Goal: Task Accomplishment & Management: Use online tool/utility

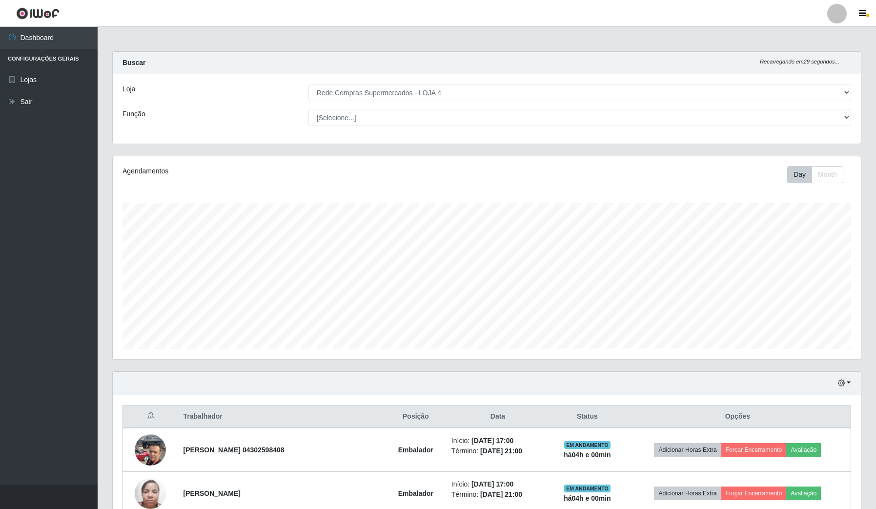
select select "159"
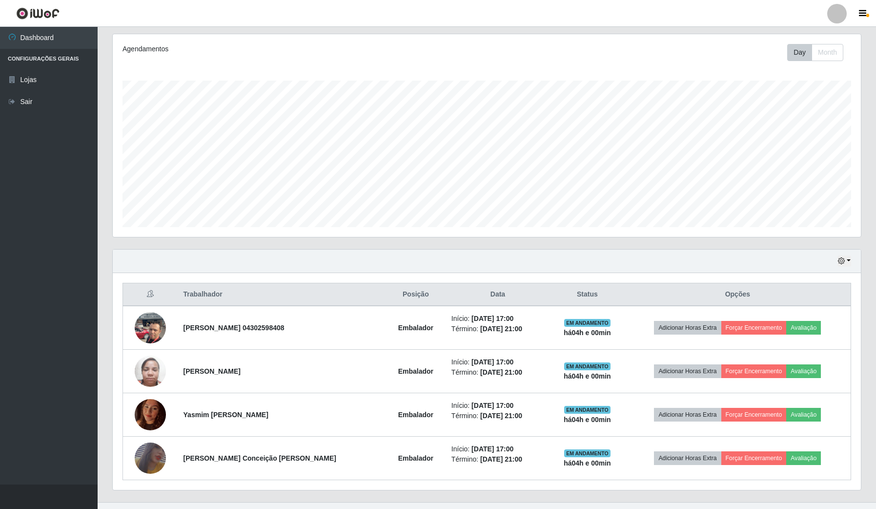
scroll to position [203, 748]
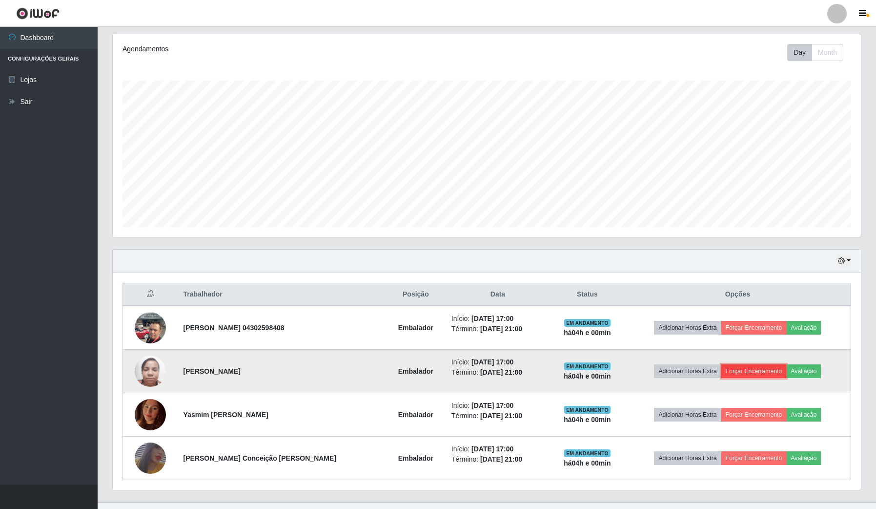
click at [745, 367] on button "Forçar Encerramento" at bounding box center [754, 371] width 65 height 14
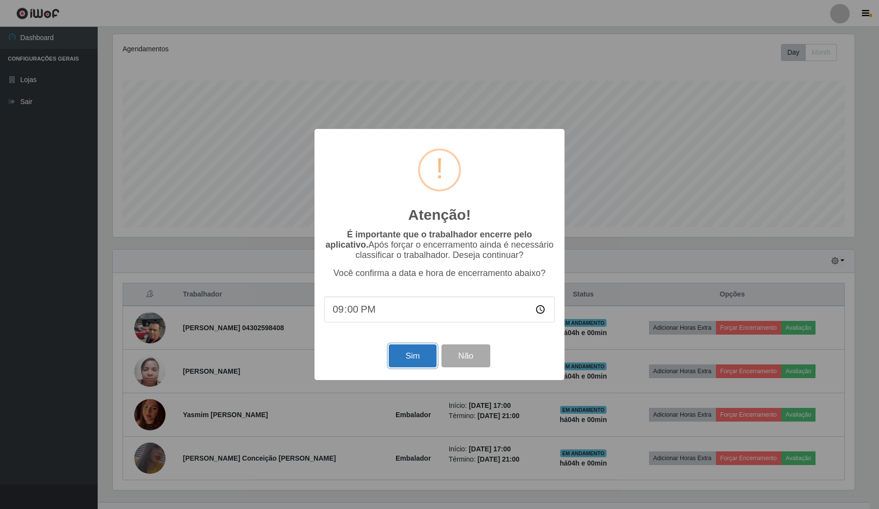
click at [421, 361] on button "Sim" at bounding box center [412, 355] width 47 height 23
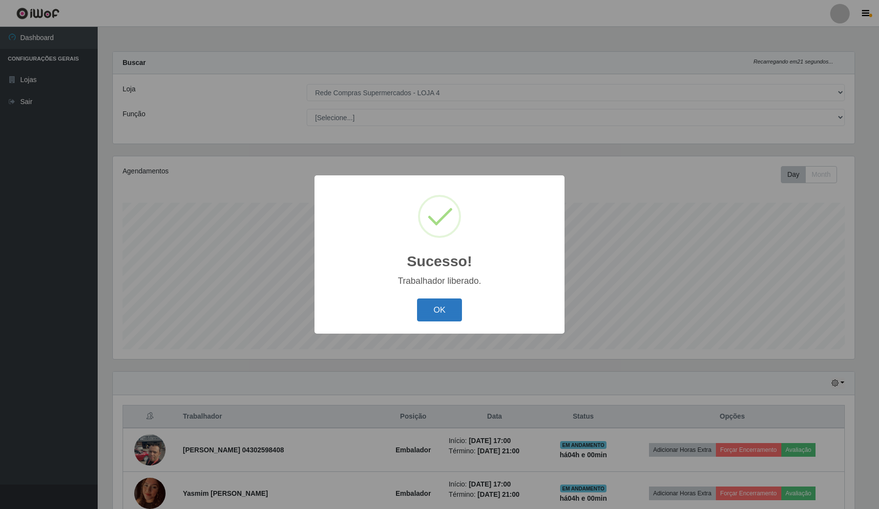
click at [434, 313] on button "OK" at bounding box center [439, 309] width 45 height 23
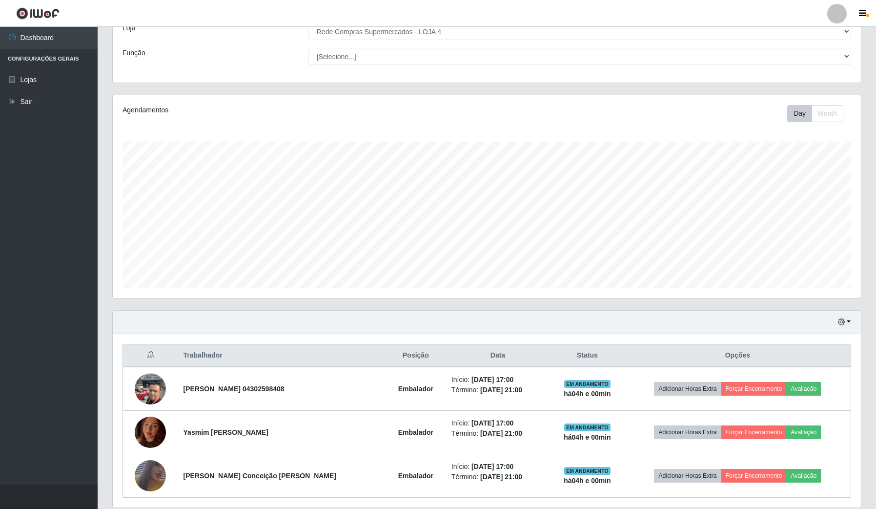
scroll to position [98, 0]
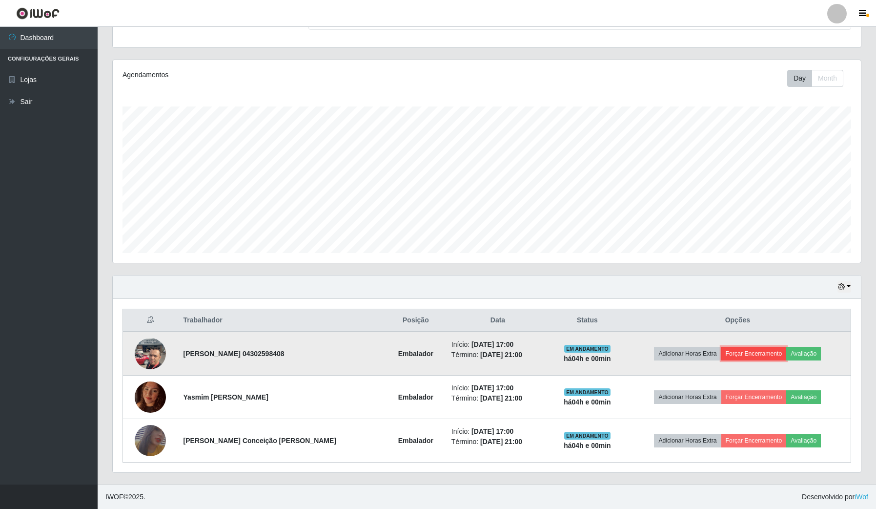
click at [738, 352] on button "Forçar Encerramento" at bounding box center [754, 354] width 65 height 14
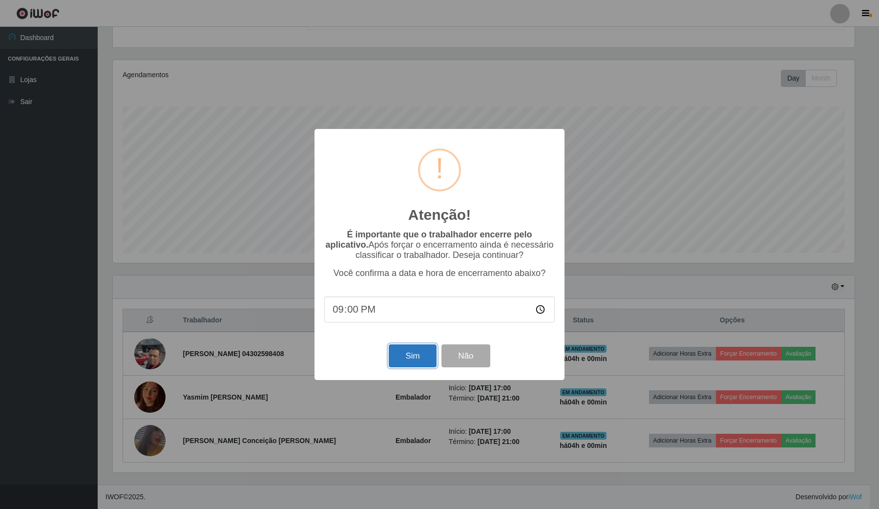
click at [403, 360] on button "Sim" at bounding box center [412, 355] width 47 height 23
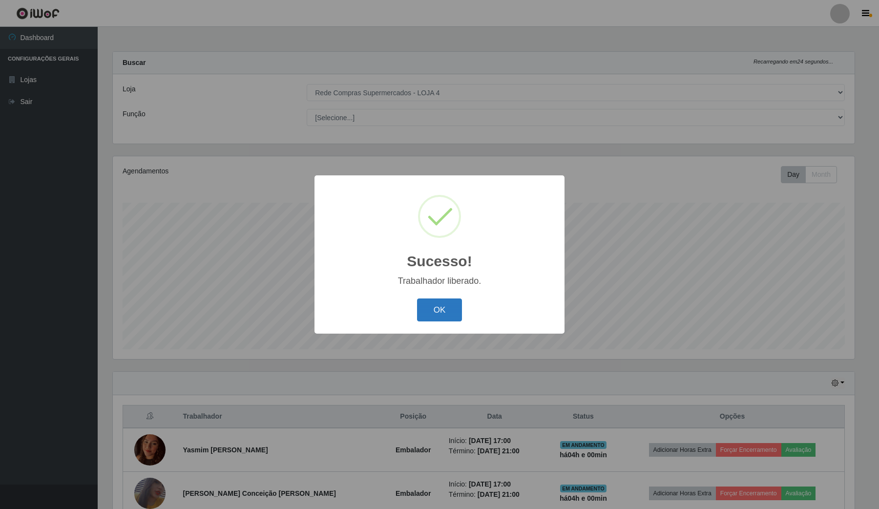
click at [442, 311] on button "OK" at bounding box center [439, 309] width 45 height 23
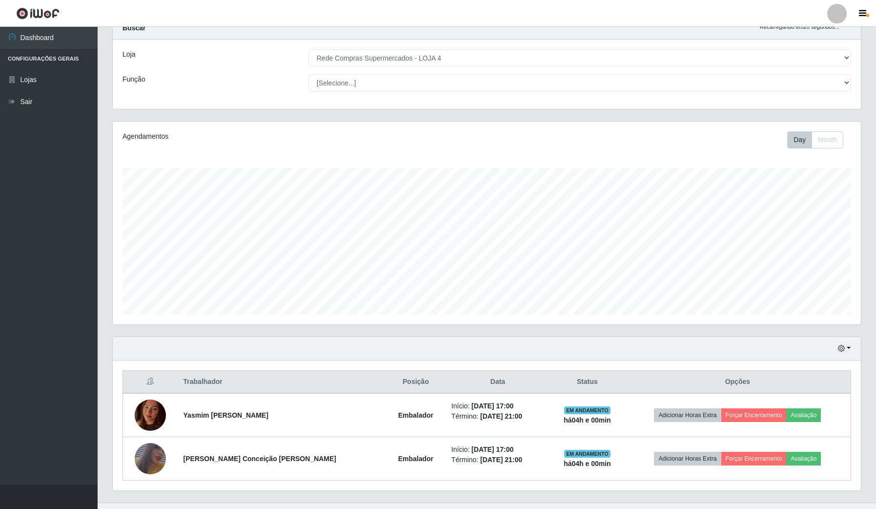
scroll to position [54, 0]
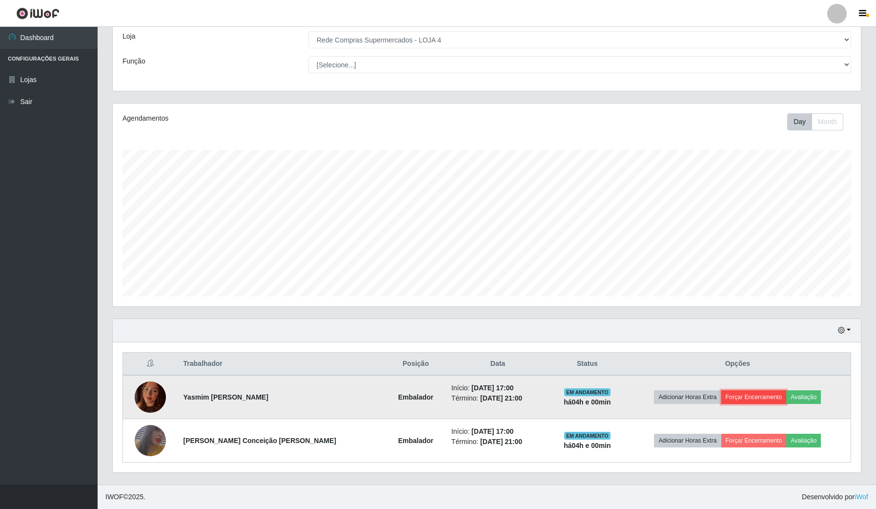
click at [765, 397] on button "Forçar Encerramento" at bounding box center [754, 397] width 65 height 14
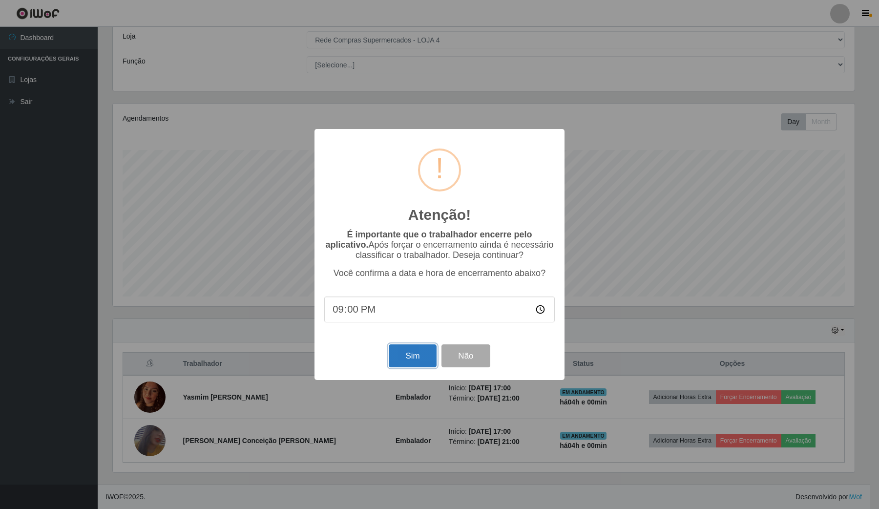
click at [430, 358] on button "Sim" at bounding box center [412, 355] width 47 height 23
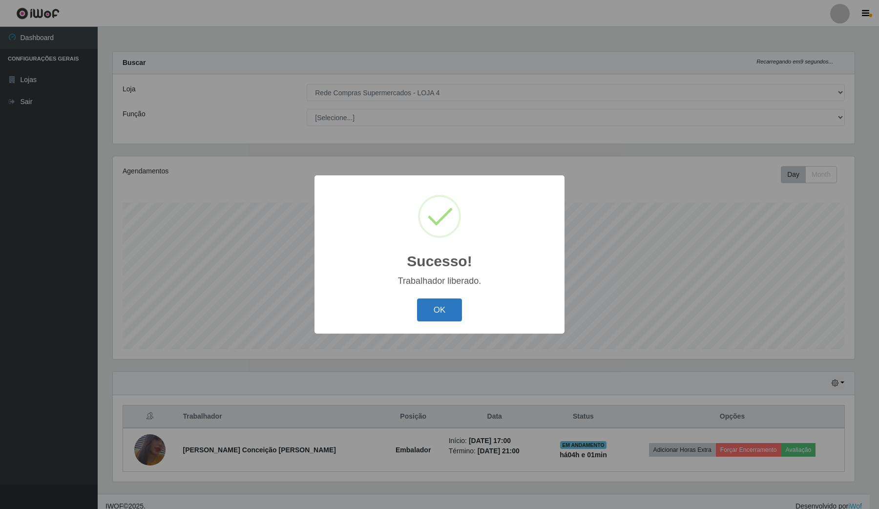
click at [443, 309] on button "OK" at bounding box center [439, 309] width 45 height 23
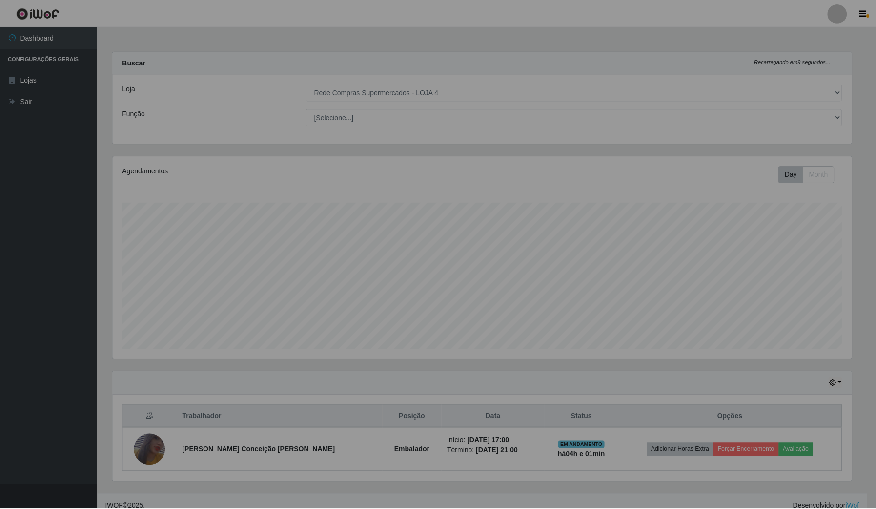
scroll to position [0, 0]
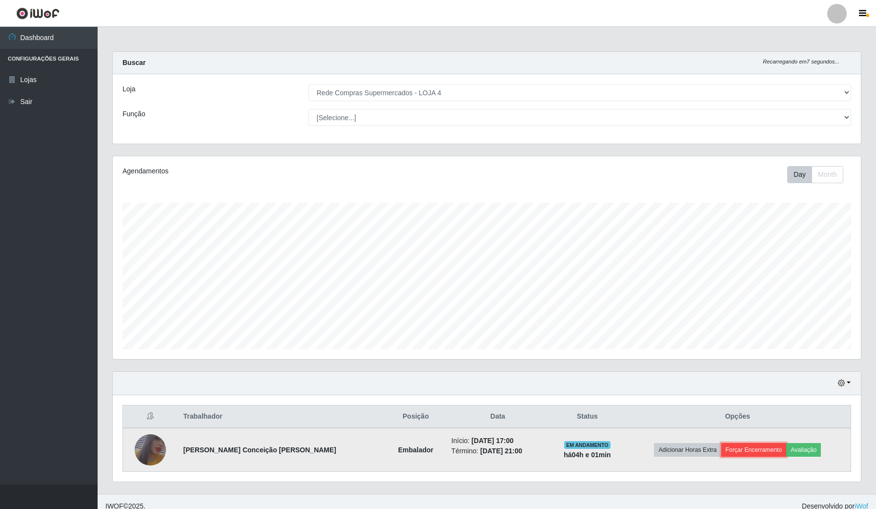
click at [734, 446] on button "Forçar Encerramento" at bounding box center [754, 450] width 65 height 14
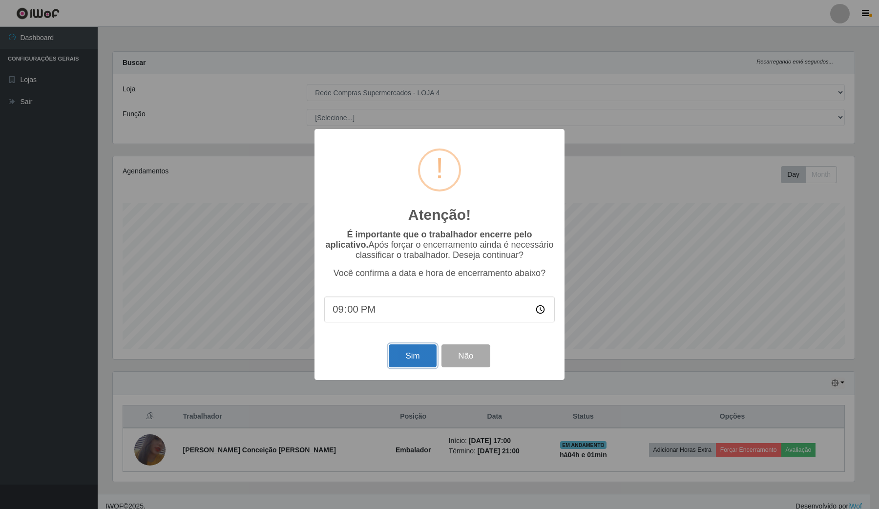
click at [423, 355] on button "Sim" at bounding box center [412, 355] width 47 height 23
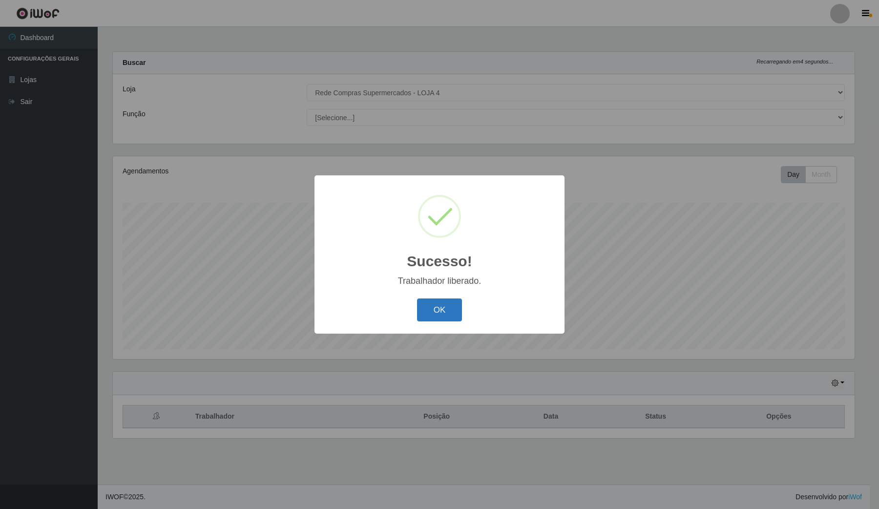
click at [424, 306] on button "OK" at bounding box center [439, 309] width 45 height 23
